Goal: Book appointment/travel/reservation

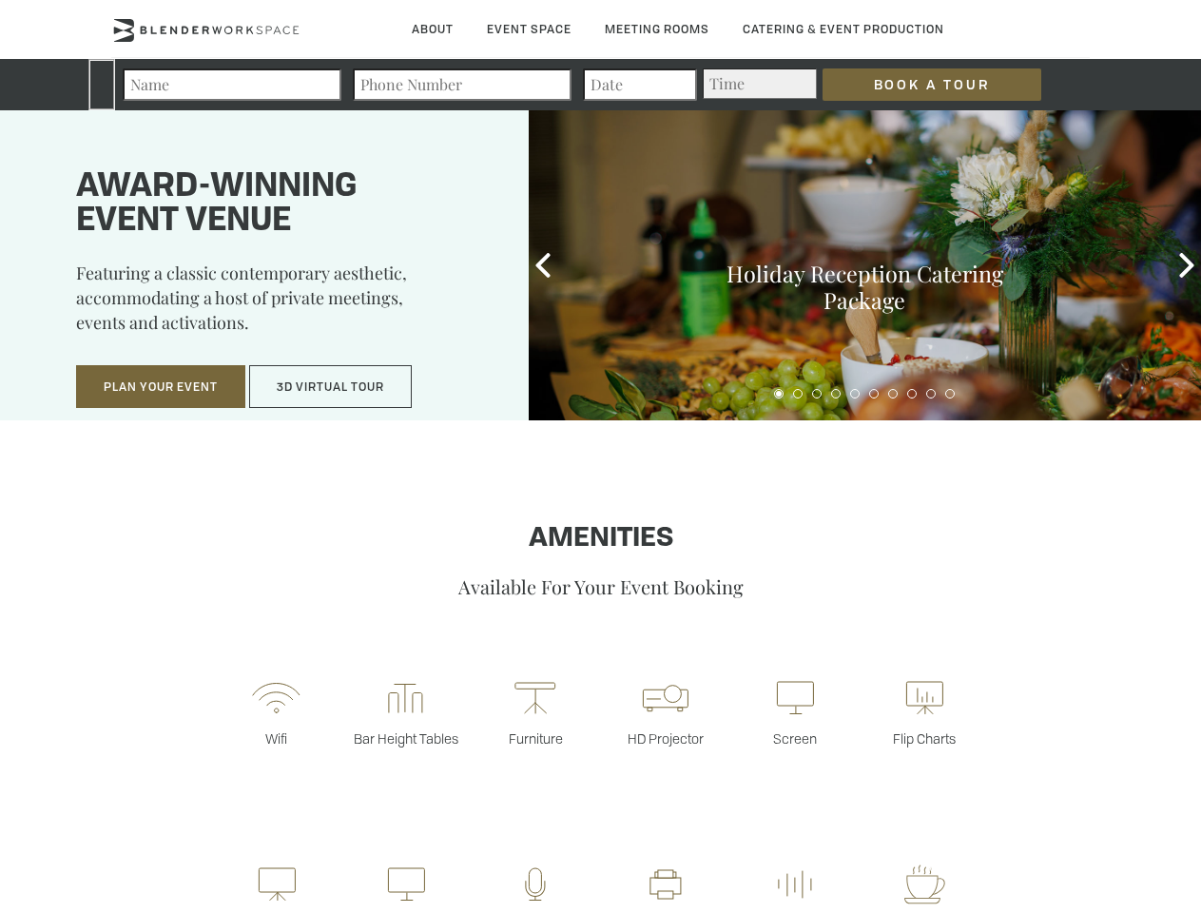
click at [917, 85] on input "Book a Tour" at bounding box center [932, 84] width 219 height 32
click at [161, 387] on button "Plan Your Event" at bounding box center [160, 387] width 169 height 44
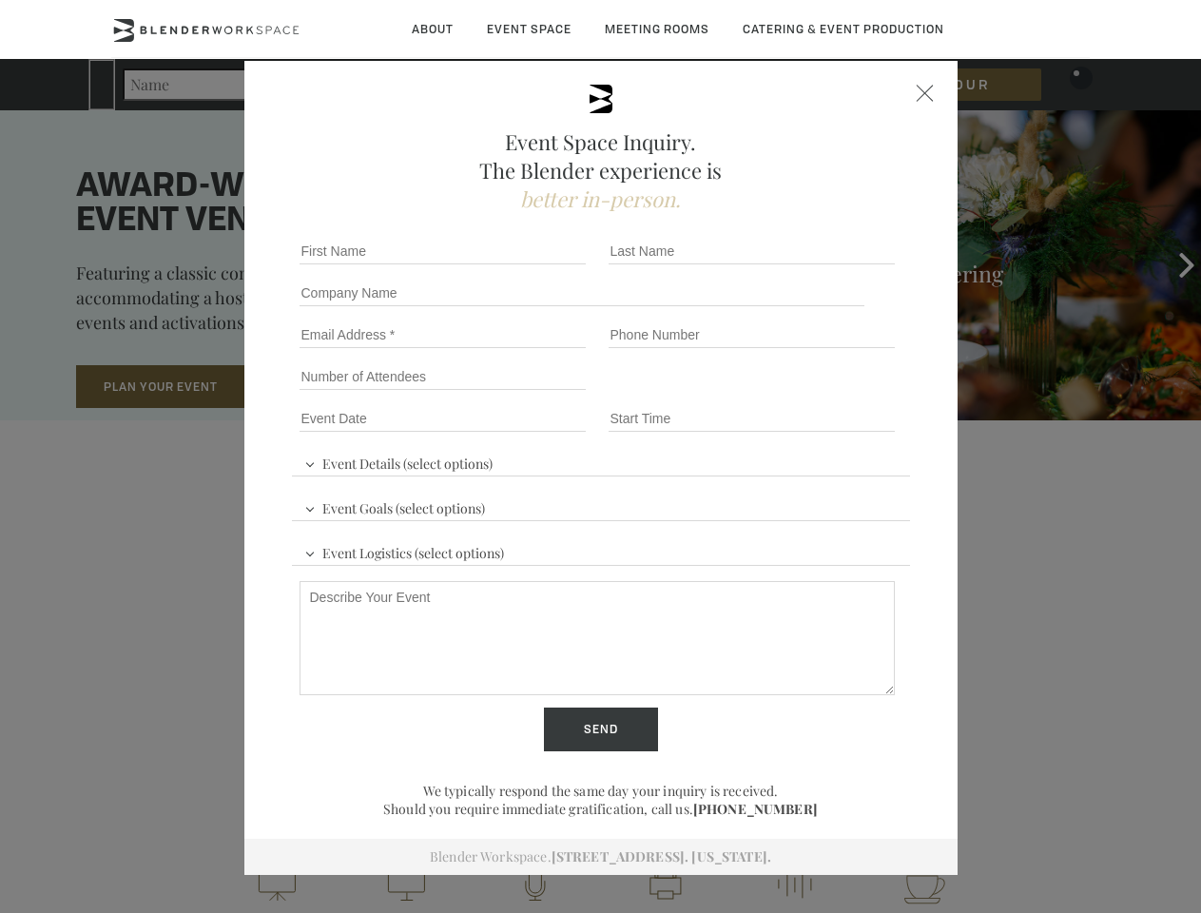
click at [331, 387] on button "3D Virtual Tour" at bounding box center [330, 387] width 163 height 44
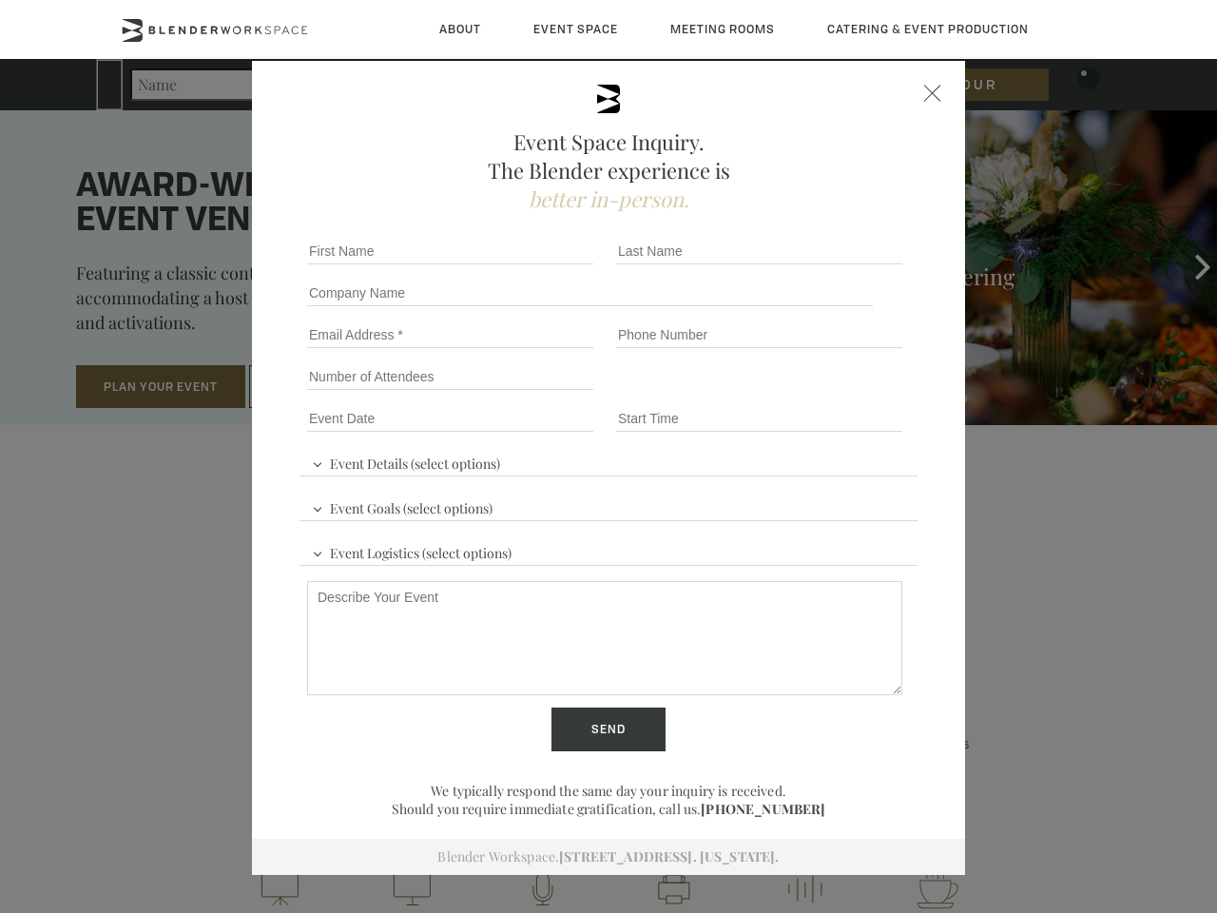
click at [543, 265] on div "First name *" at bounding box center [454, 251] width 309 height 42
click at [1187, 265] on div "Event Space Inquiry. The Blender experience is better in-person. Event Details …" at bounding box center [608, 456] width 1217 height 913
click at [779, 394] on fieldset "Number of Attendees Budget Range" at bounding box center [609, 377] width 618 height 42
click at [798, 394] on fieldset "Number of Attendees Budget Range" at bounding box center [609, 377] width 618 height 42
click at [817, 394] on fieldset "Number of Attendees Budget Range" at bounding box center [609, 377] width 618 height 42
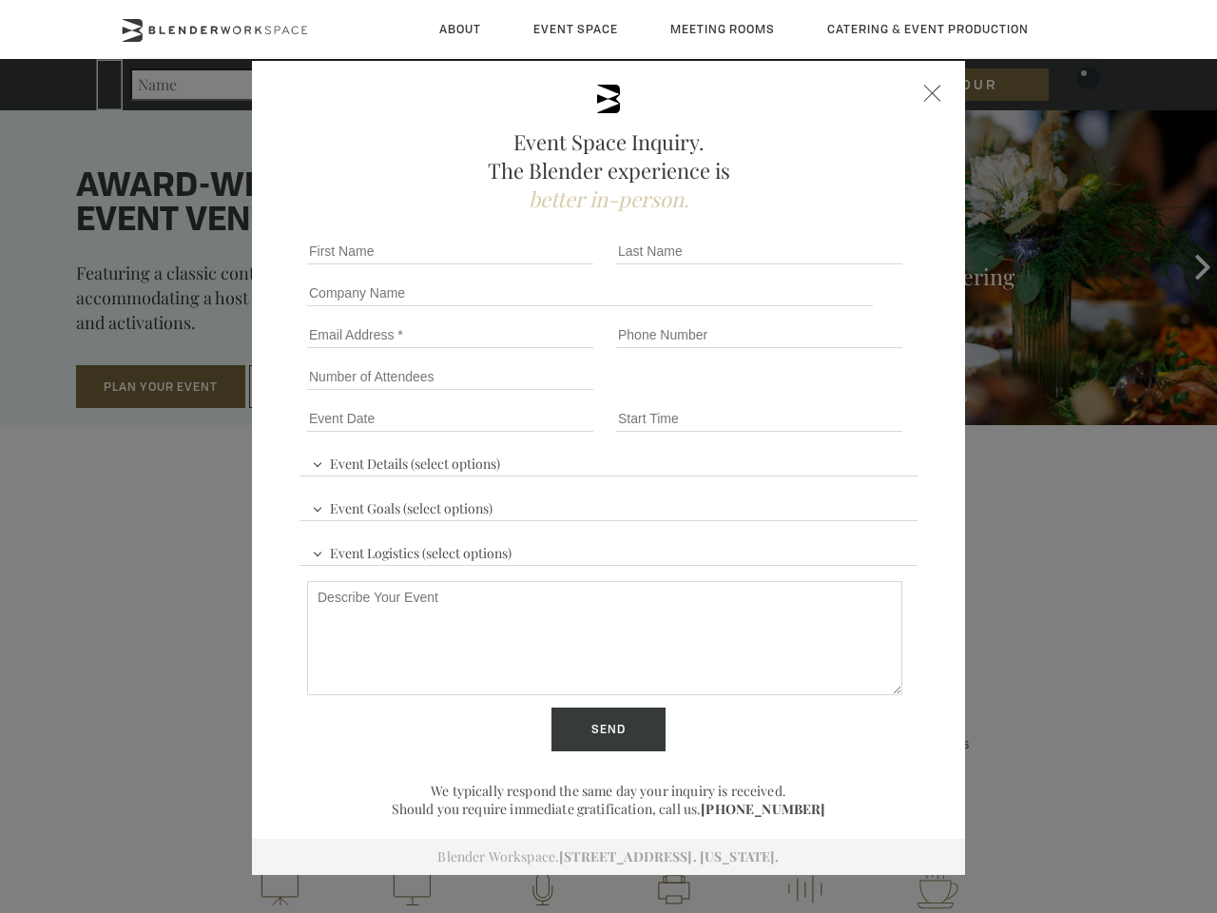
click at [836, 394] on fieldset "Number of Attendees Budget Range" at bounding box center [609, 377] width 618 height 42
click at [855, 394] on fieldset "Number of Attendees Budget Range" at bounding box center [609, 377] width 618 height 42
